Goal: Task Accomplishment & Management: Use online tool/utility

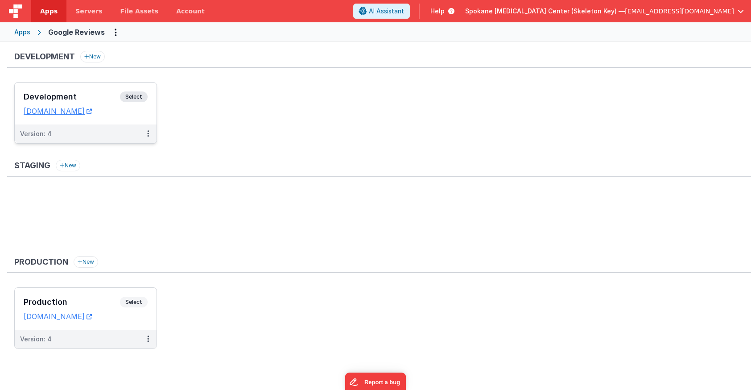
click at [129, 96] on span "Select" at bounding box center [134, 96] width 28 height 11
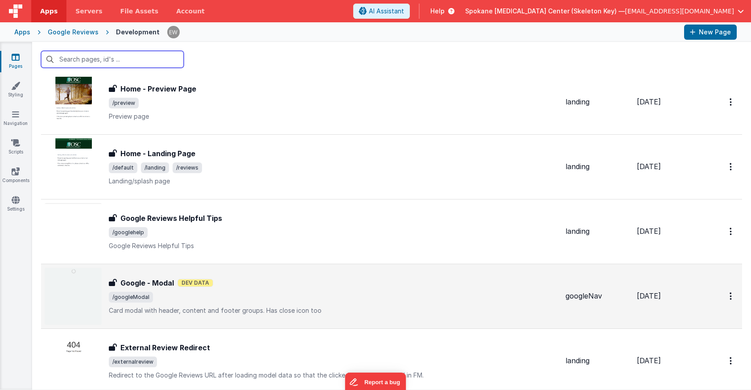
scroll to position [156, 0]
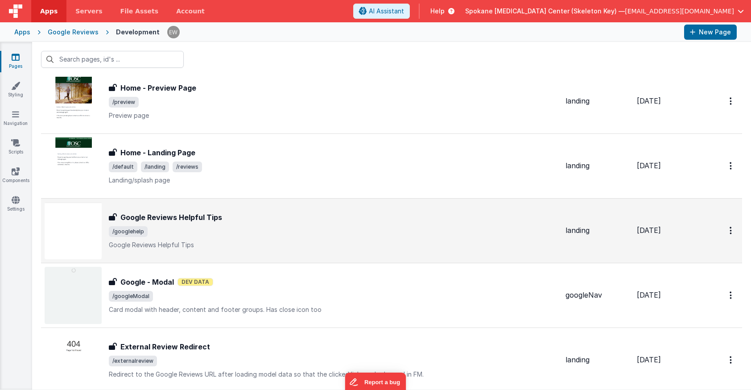
click at [168, 216] on h3 "Google Reviews Helpful Tips" at bounding box center [171, 217] width 102 height 11
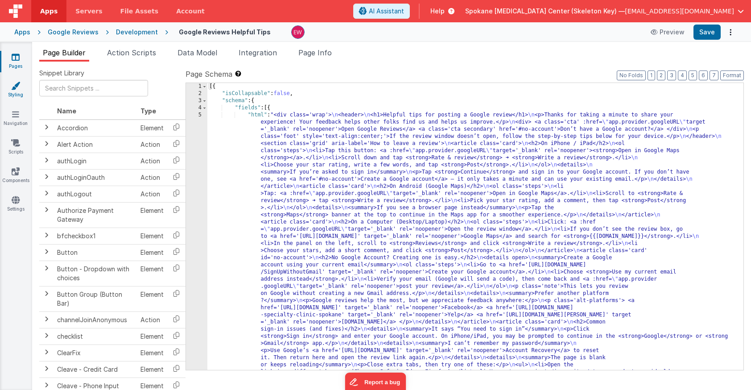
click at [13, 91] on link "Styling" at bounding box center [16, 90] width 32 height 18
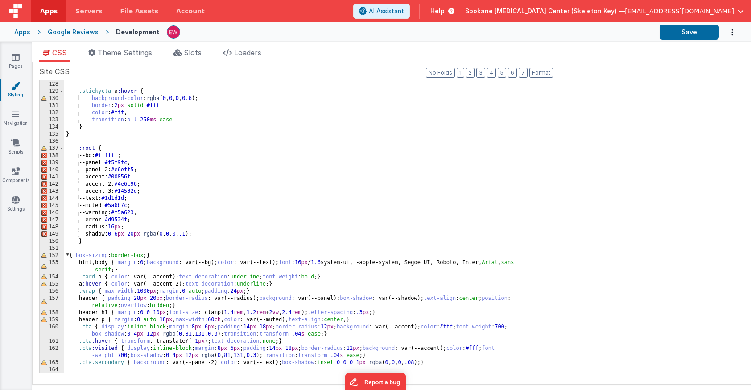
scroll to position [909, 0]
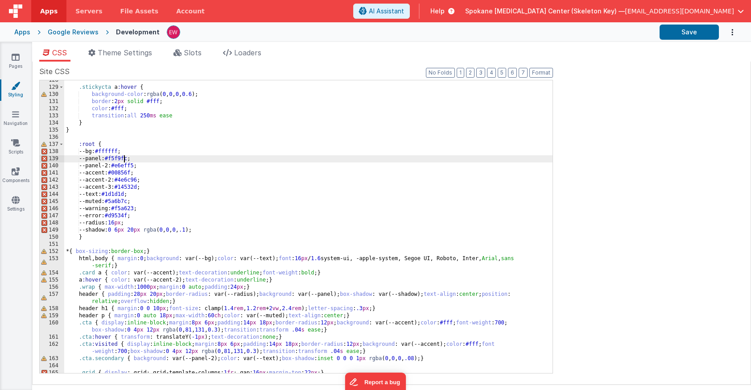
click at [125, 158] on div ".stickycta a :hover { background-color : rgba ( 0 , 0 , 0 , 0.6 ); border : 2 p…" at bounding box center [308, 230] width 488 height 307
click at [115, 158] on div ".stickycta a :hover { background-color : rgba ( 0 , 0 , 0 , 0.6 ); border : 2 p…" at bounding box center [308, 230] width 488 height 307
click at [131, 164] on div ".stickycta a :hover { background-color : rgba ( 0 , 0 , 0 , 0.6 ); border : 2 p…" at bounding box center [308, 230] width 488 height 307
drag, startPoint x: 131, startPoint y: 164, endPoint x: 137, endPoint y: 164, distance: 6.7
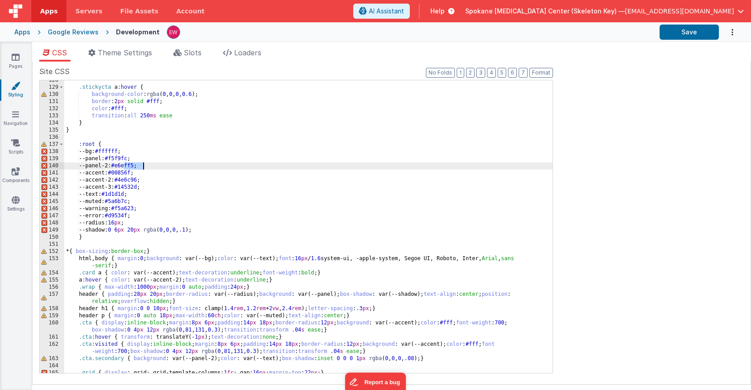
click at [137, 164] on div ".stickycta a :hover { background-color : rgba ( 0 , 0 , 0 , 0.6 ); border : 2 p…" at bounding box center [308, 230] width 488 height 307
click at [121, 165] on div ".stickycta a :hover { background-color : rgba ( 0 , 0 , 0 , 0.6 ); border : 2 p…" at bounding box center [308, 230] width 488 height 307
click at [131, 164] on div ".stickycta a :hover { background-color : rgba ( 0 , 0 , 0 , 0.6 ); border : 2 p…" at bounding box center [308, 230] width 488 height 307
drag, startPoint x: 142, startPoint y: 165, endPoint x: 119, endPoint y: 165, distance: 22.7
click at [119, 165] on div ".stickycta a :hover { background-color : rgba ( 0 , 0 , 0 , 0.6 ); border : 2 p…" at bounding box center [308, 230] width 488 height 307
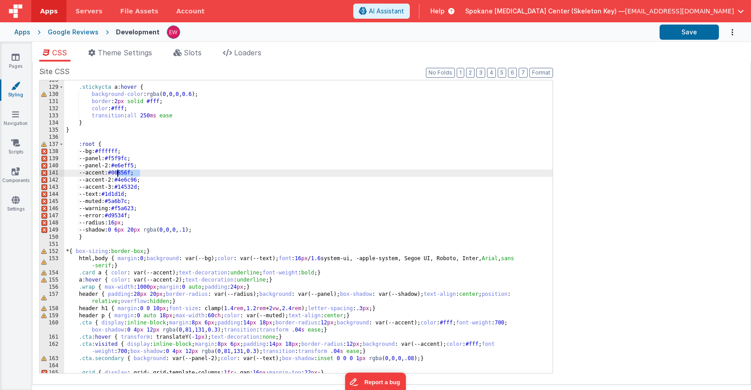
drag, startPoint x: 139, startPoint y: 173, endPoint x: 117, endPoint y: 175, distance: 22.4
click at [117, 175] on div ".stickycta a :hover { background-color : rgba ( 0 , 0 , 0 , 0.6 ); border : 2 p…" at bounding box center [308, 230] width 488 height 307
drag, startPoint x: 146, startPoint y: 181, endPoint x: 124, endPoint y: 181, distance: 21.4
click at [124, 181] on div ".stickycta a :hover { background-color : rgba ( 0 , 0 , 0 , 0.6 ); border : 2 p…" at bounding box center [308, 230] width 488 height 307
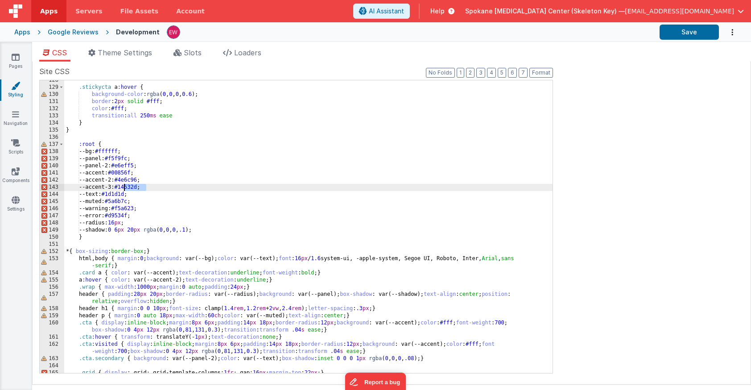
drag, startPoint x: 145, startPoint y: 188, endPoint x: 124, endPoint y: 189, distance: 21.0
click at [124, 189] on div ".stickycta a :hover { background-color : rgba ( 0 , 0 , 0 , 0.6 ); border : 2 p…" at bounding box center [308, 230] width 488 height 307
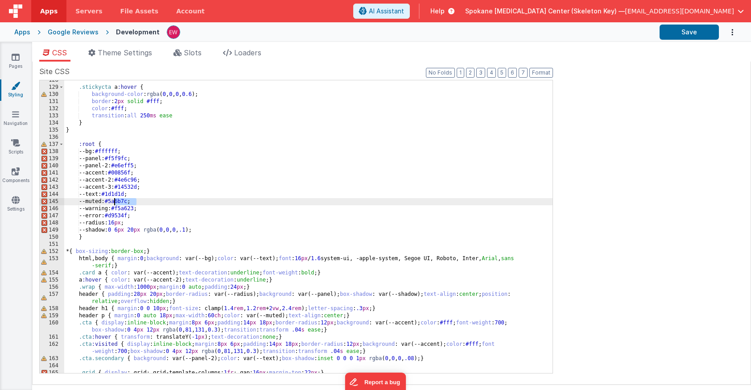
drag, startPoint x: 137, startPoint y: 202, endPoint x: 115, endPoint y: 203, distance: 21.9
click at [115, 203] on div ".stickycta a :hover { background-color : rgba ( 0 , 0 , 0 , 0.6 ); border : 2 p…" at bounding box center [308, 230] width 488 height 307
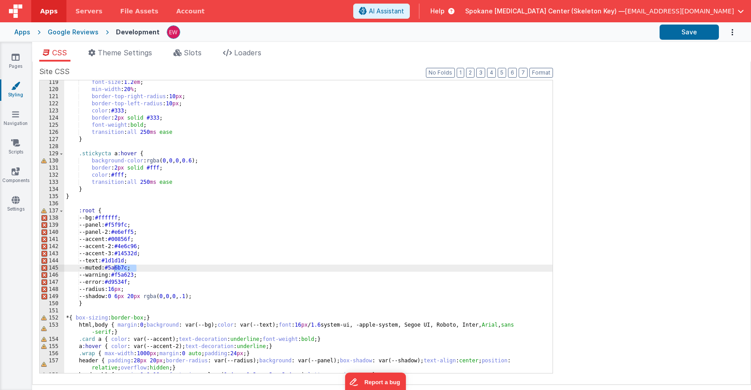
scroll to position [842, 0]
click at [82, 304] on div "font-size : 1.2 em ; min-width : 20 % ; border-top-right-radius : 10 px ; borde…" at bounding box center [308, 233] width 488 height 307
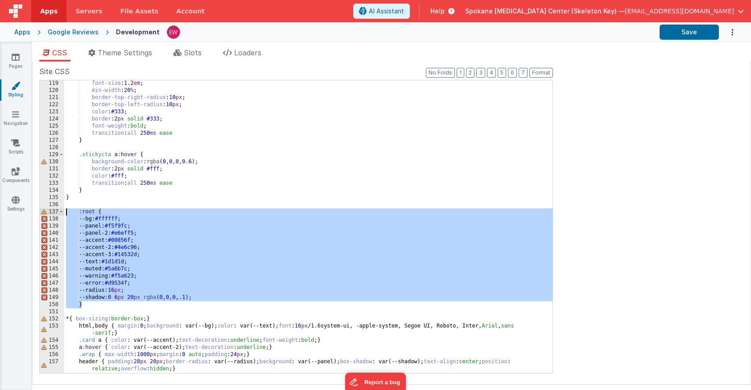
drag, startPoint x: 84, startPoint y: 304, endPoint x: 52, endPoint y: 211, distance: 98.9
click at [52, 211] on div "119 120 121 122 123 124 125 126 127 128 129 130 131 132 133 134 135 136 137 138…" at bounding box center [295, 226] width 513 height 293
